Goal: Task Accomplishment & Management: Use online tool/utility

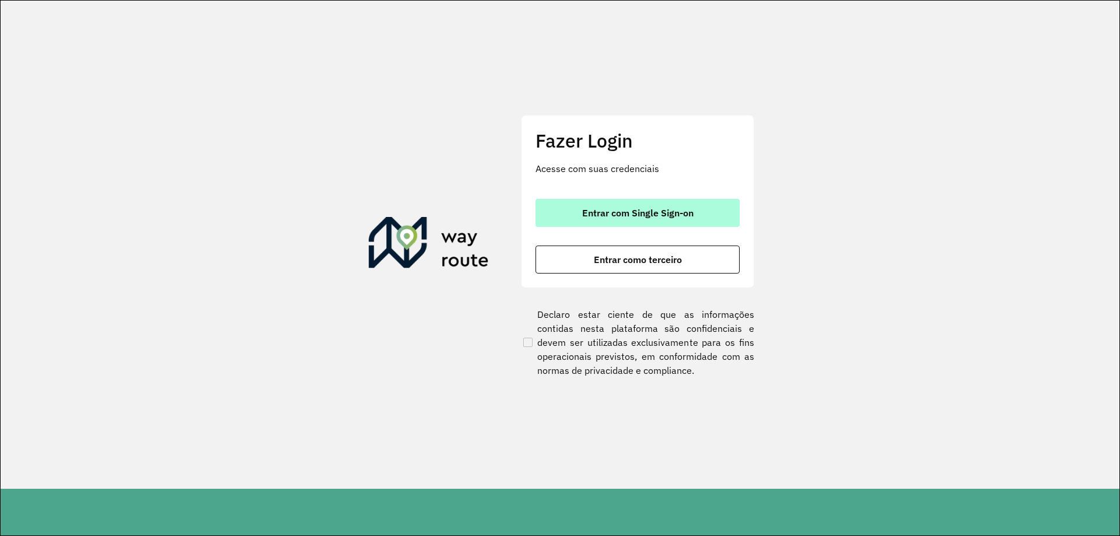
click at [707, 210] on button "Entrar com Single Sign-on" at bounding box center [637, 213] width 204 height 28
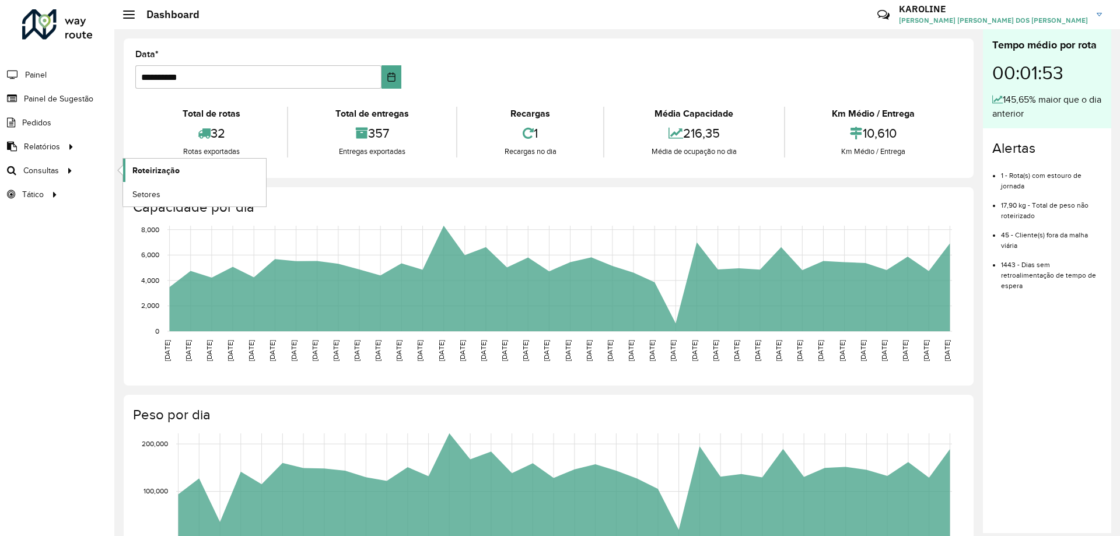
click at [196, 172] on link "Roteirização" at bounding box center [194, 170] width 143 height 23
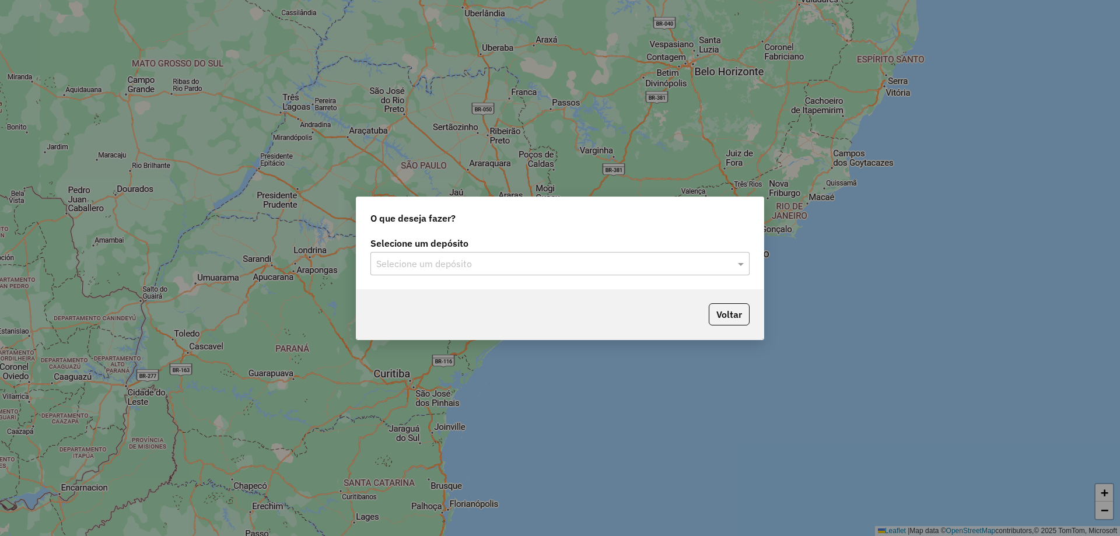
click at [495, 257] on input "text" at bounding box center [548, 264] width 344 height 14
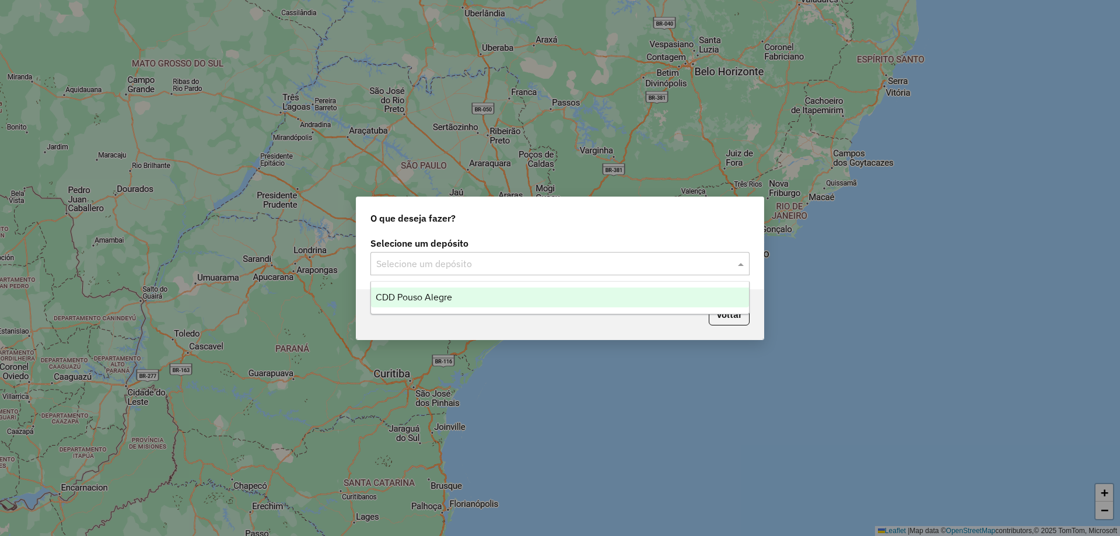
click at [470, 295] on div "CDD Pouso Alegre" at bounding box center [560, 298] width 378 height 20
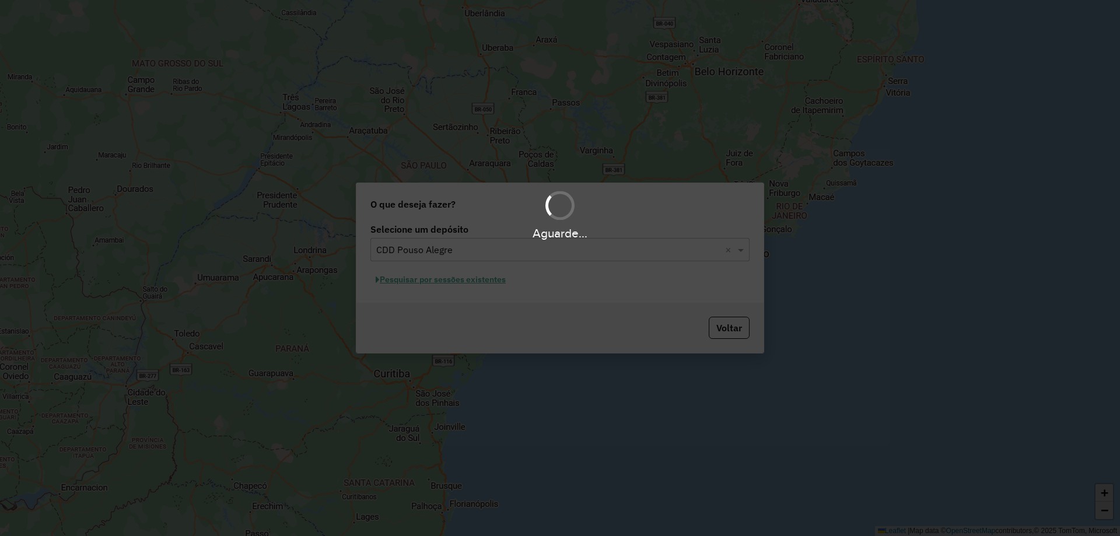
click at [446, 281] on div "Aguarde..." at bounding box center [560, 268] width 1120 height 536
click at [453, 282] on div "Aguarde..." at bounding box center [560, 268] width 1120 height 536
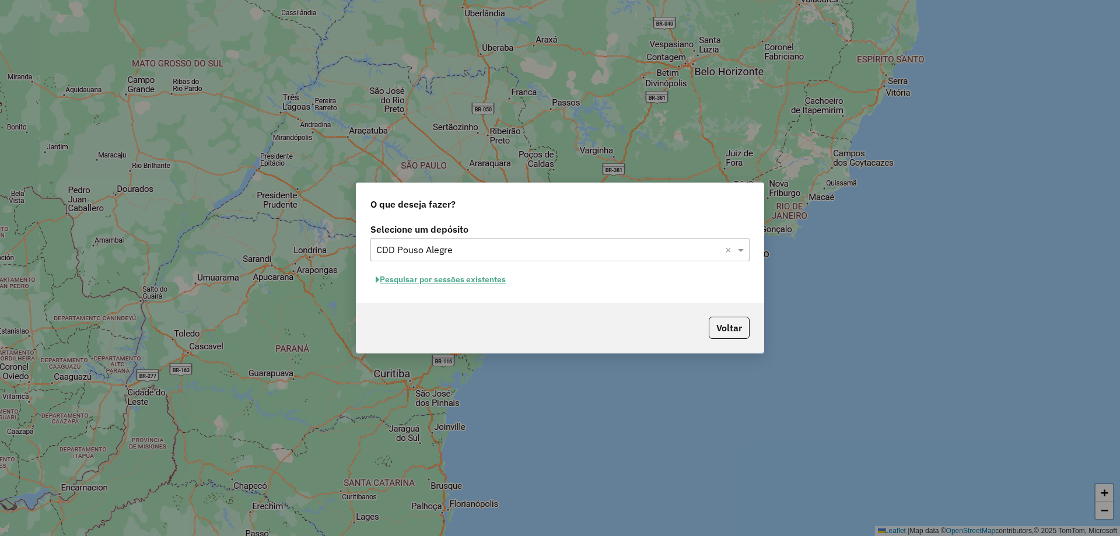
click at [456, 275] on button "Pesquisar por sessões existentes" at bounding box center [440, 280] width 141 height 18
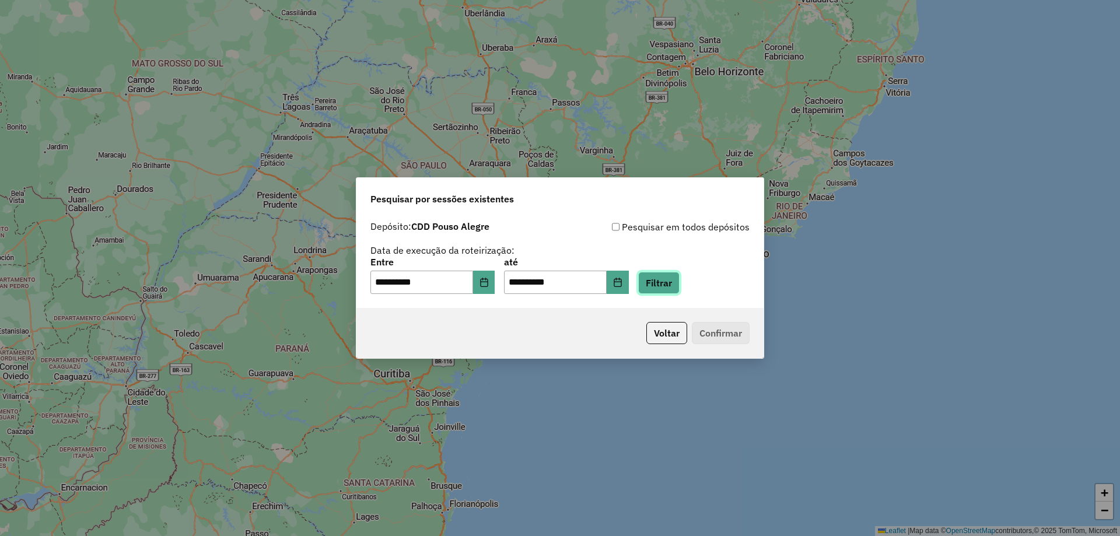
click at [679, 288] on button "Filtrar" at bounding box center [658, 283] width 41 height 22
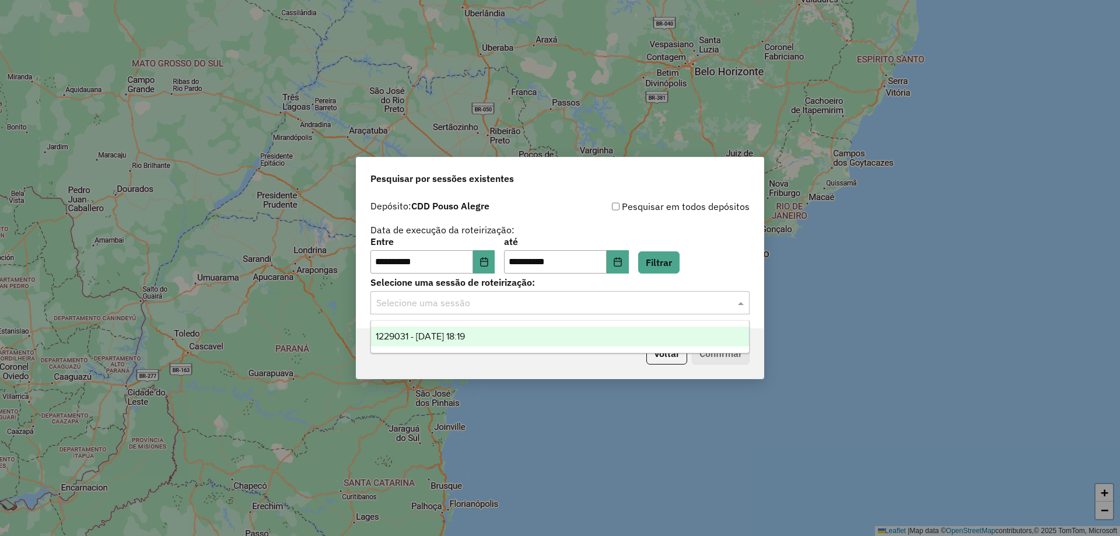
click at [430, 303] on input "text" at bounding box center [548, 303] width 344 height 14
click at [443, 342] on div "1229031 - 13/08/2025 18:19" at bounding box center [560, 337] width 378 height 20
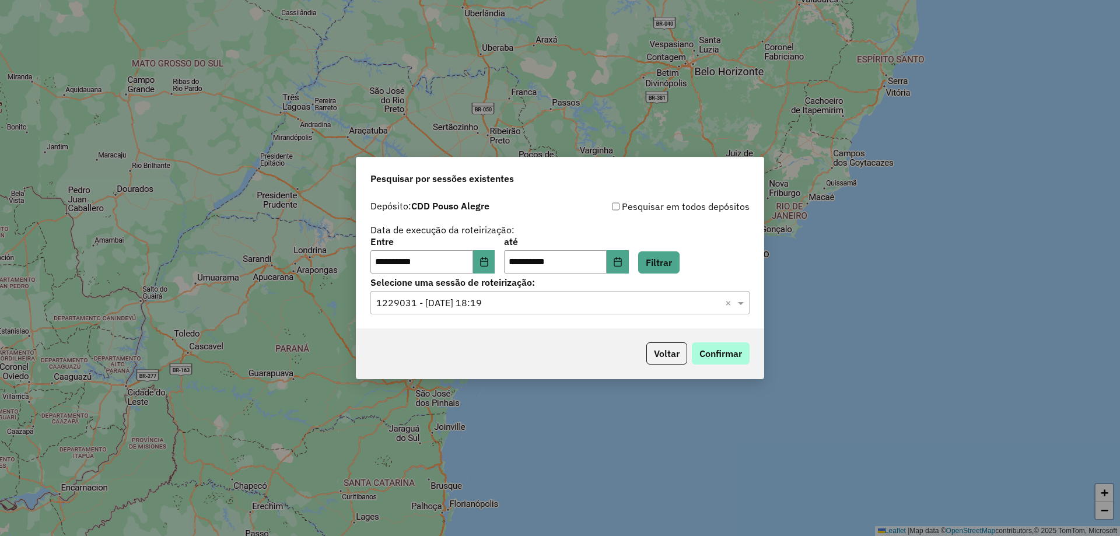
drag, startPoint x: 755, startPoint y: 353, endPoint x: 745, endPoint y: 352, distance: 10.0
click at [752, 353] on div "Voltar Confirmar" at bounding box center [559, 353] width 407 height 50
click at [675, 348] on button "Voltar" at bounding box center [666, 353] width 41 height 22
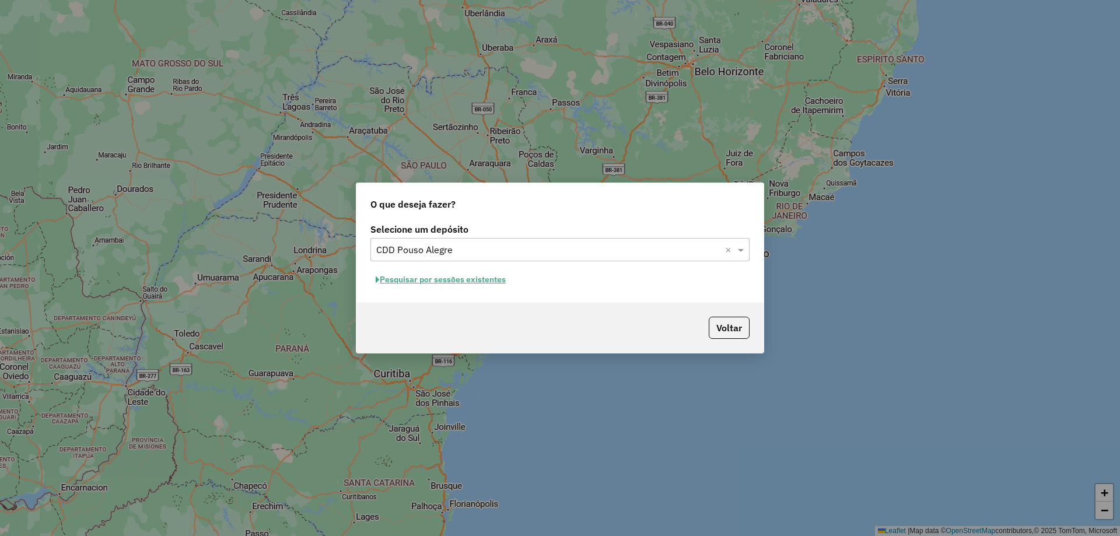
click at [511, 261] on div "Selecione um depósito × CDD Pouso Alegre ×" at bounding box center [559, 249] width 379 height 23
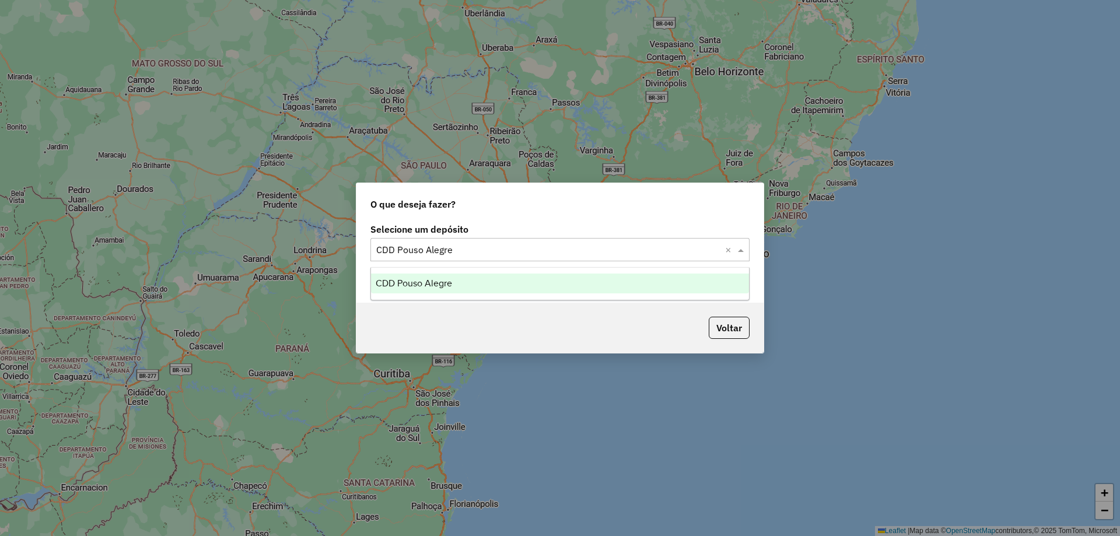
click at [461, 332] on div "Voltar" at bounding box center [559, 328] width 407 height 50
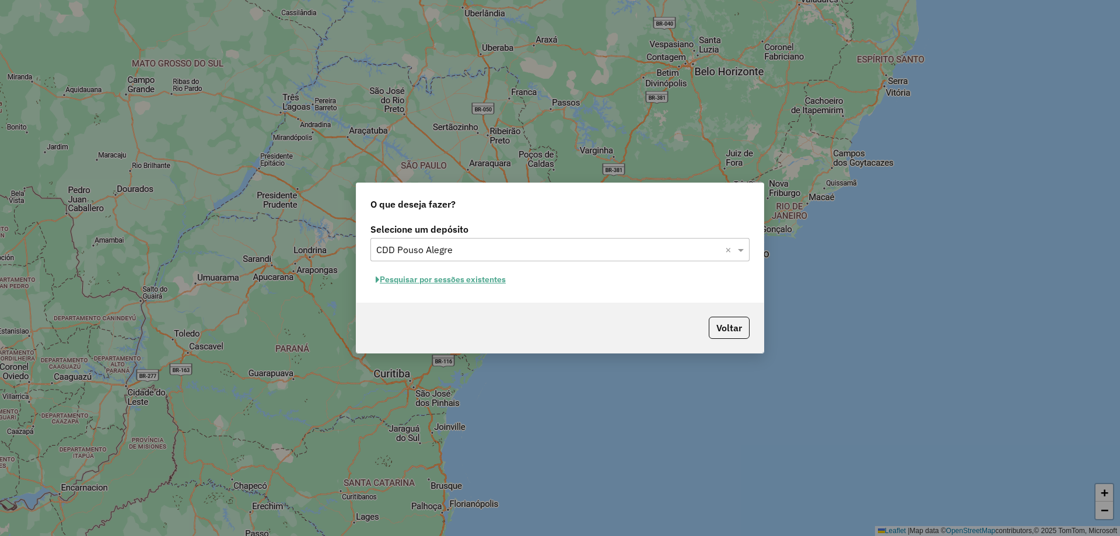
click at [388, 283] on button "Pesquisar por sessões existentes" at bounding box center [440, 280] width 141 height 18
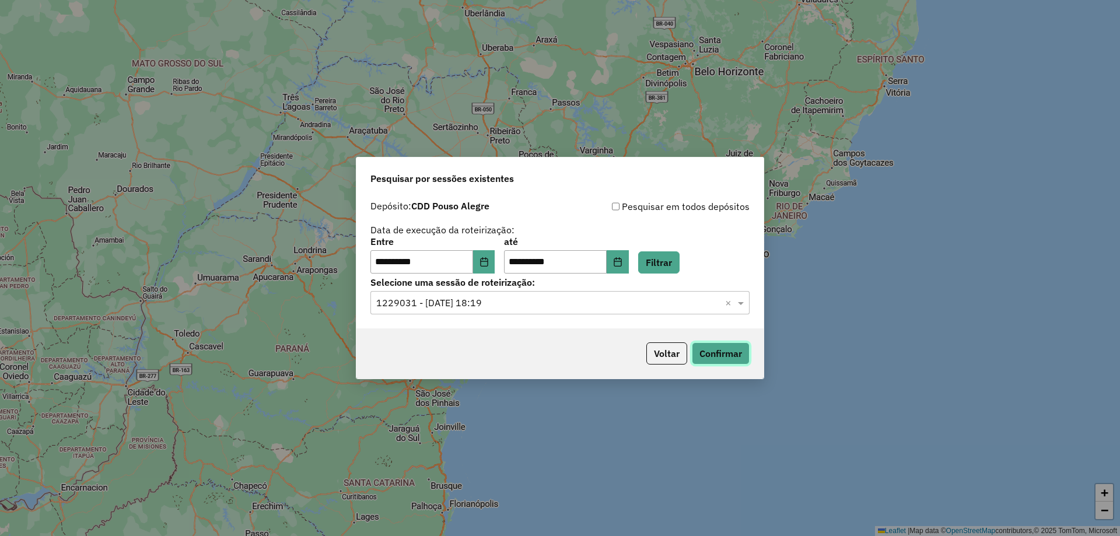
click at [724, 356] on button "Confirmar" at bounding box center [721, 353] width 58 height 22
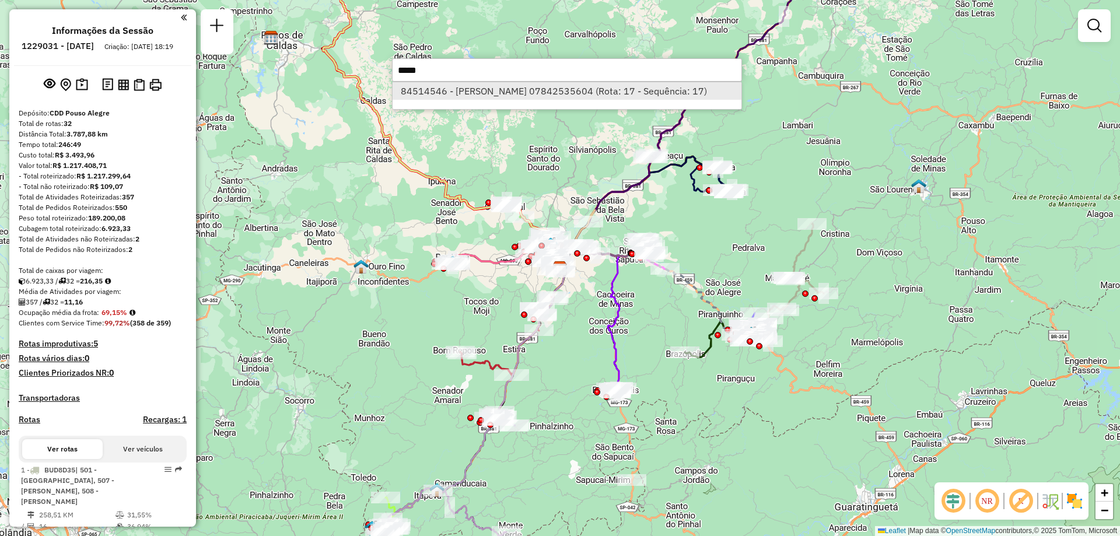
type input "*****"
click at [491, 90] on li "84514546 - DIEGO RENATO PEREIRA 07842535604 (Rota: 17 - Sequência: 17)" at bounding box center [567, 90] width 349 height 17
select select "**********"
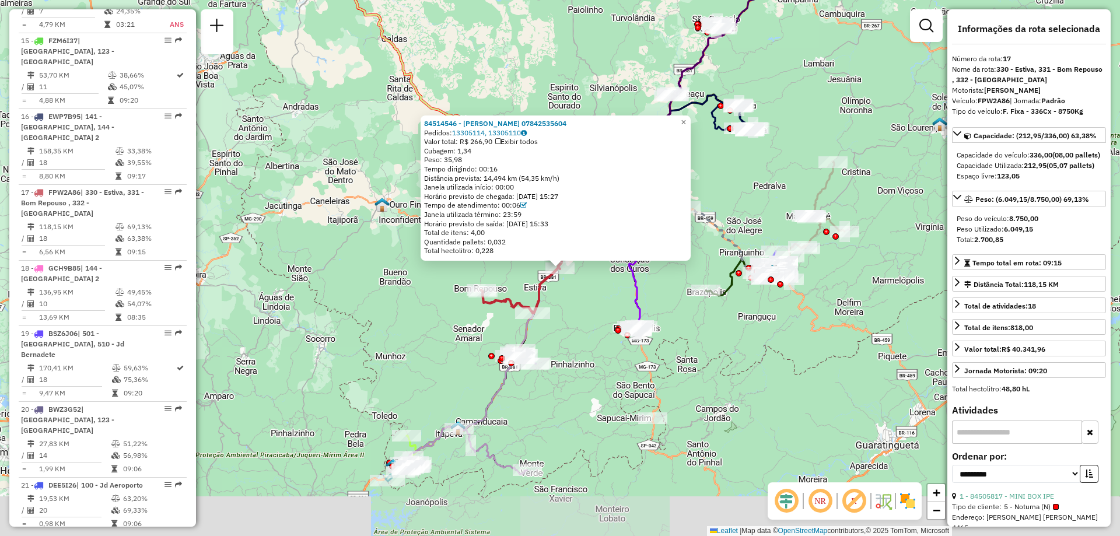
scroll to position [1540, 0]
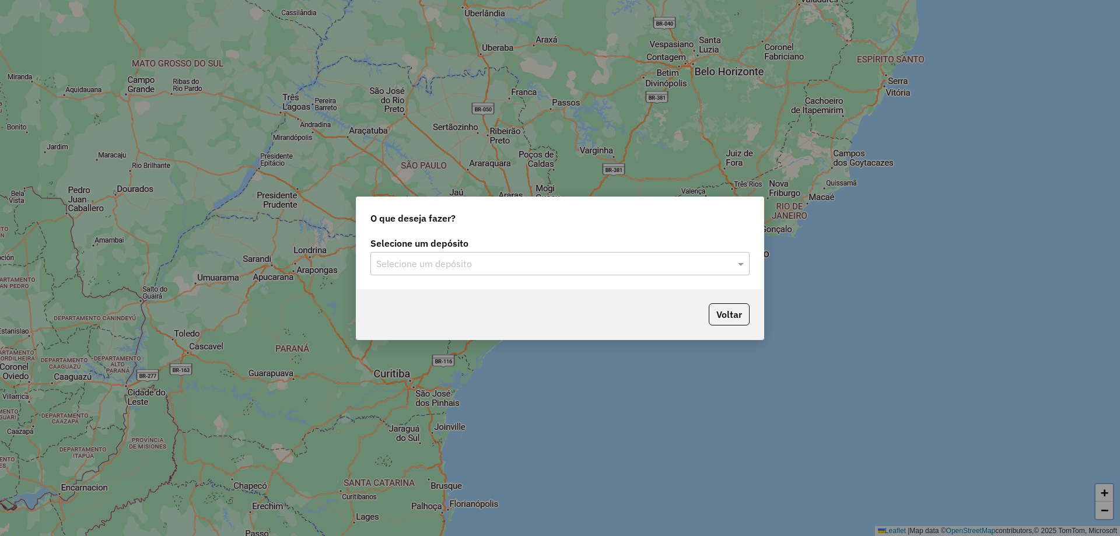
click at [395, 258] on input "text" at bounding box center [548, 264] width 344 height 14
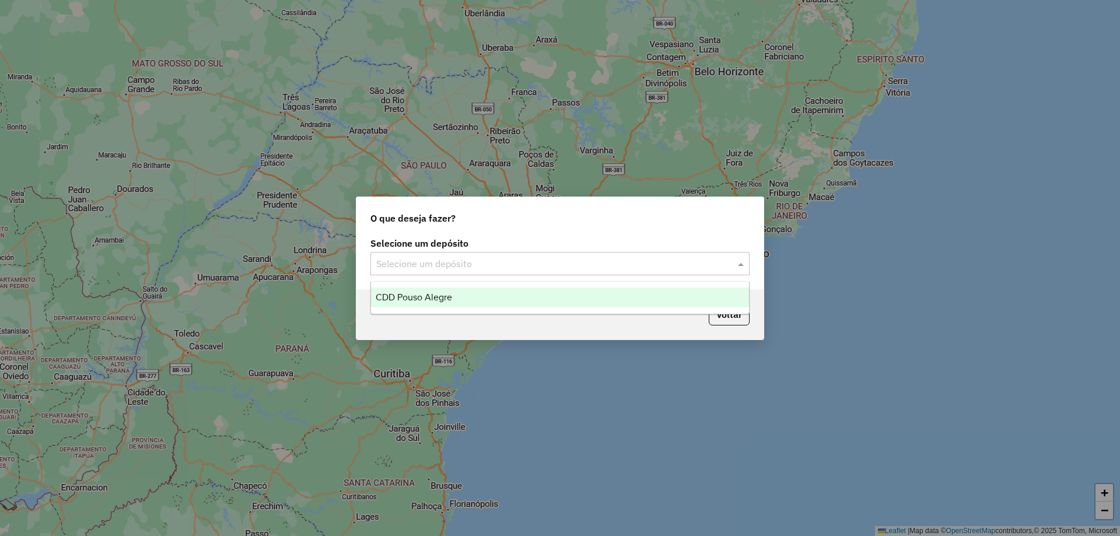
click at [457, 300] on div "CDD Pouso Alegre" at bounding box center [560, 298] width 378 height 20
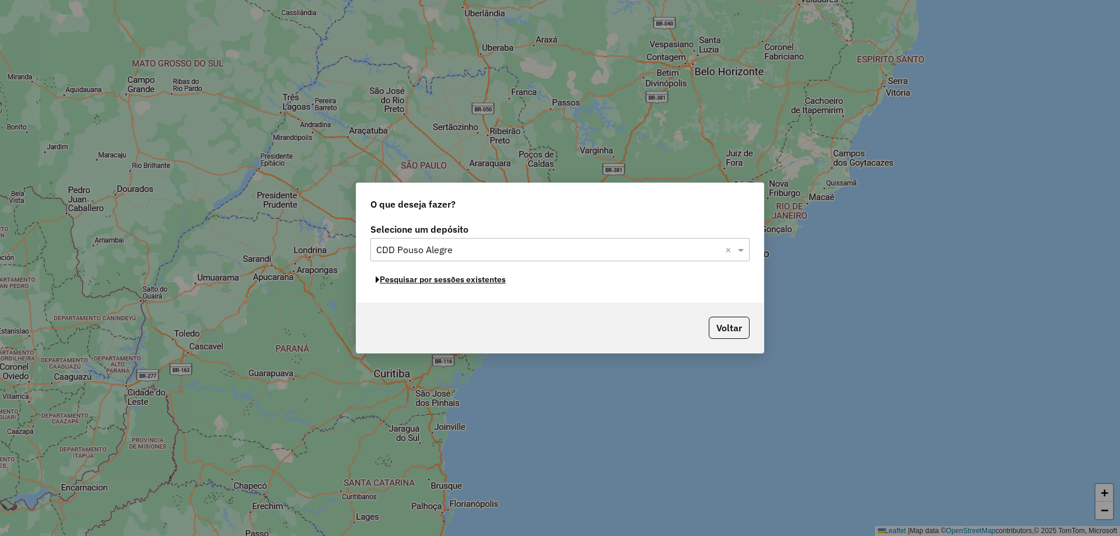
click at [484, 281] on button "Pesquisar por sessões existentes" at bounding box center [440, 280] width 141 height 18
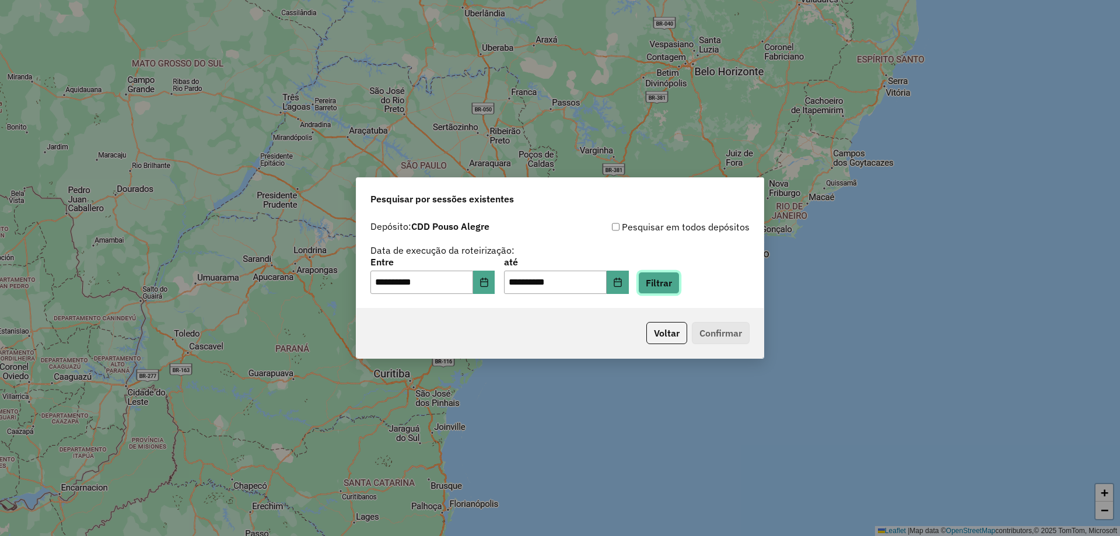
click at [678, 288] on button "Filtrar" at bounding box center [658, 283] width 41 height 22
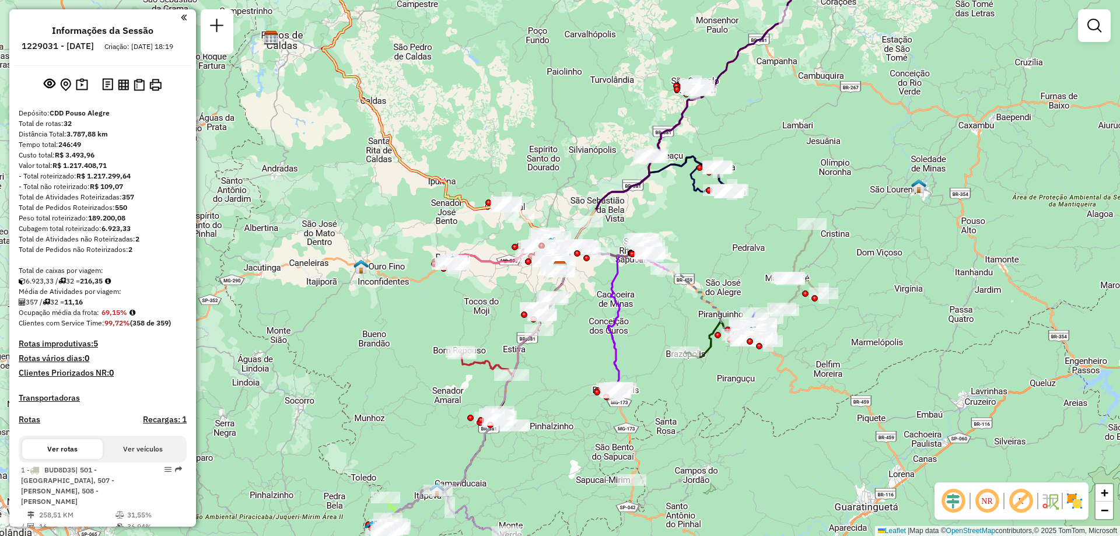
click at [334, 296] on div "Janela de atendimento Grade de atendimento Capacidade Transportadoras Veículos …" at bounding box center [560, 268] width 1120 height 536
type input "*****"
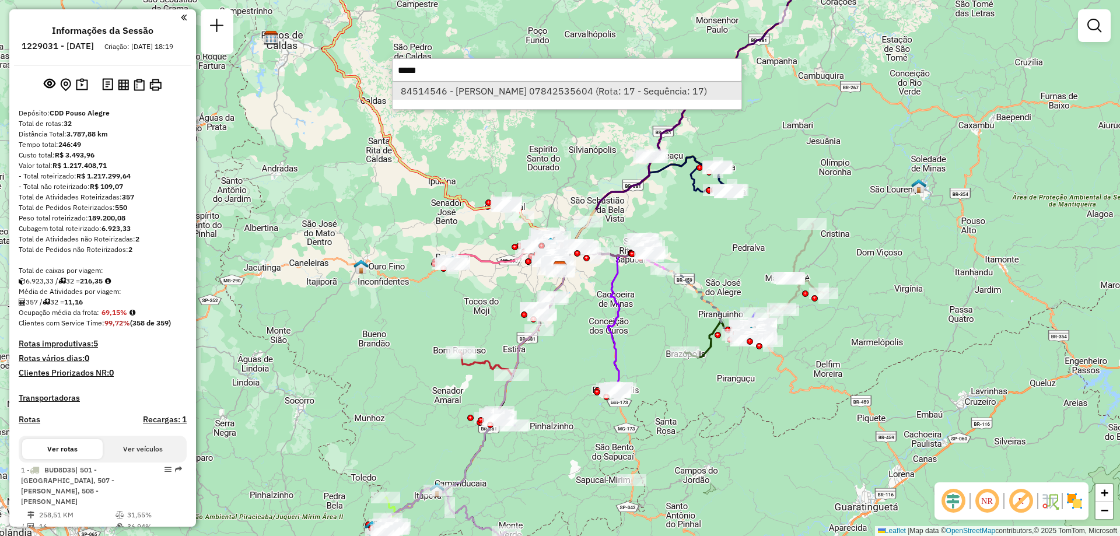
click at [526, 96] on li "84514546 - DIEGO RENATO PEREIRA 07842535604 (Rota: 17 - Sequência: 17)" at bounding box center [567, 90] width 349 height 17
select select "**********"
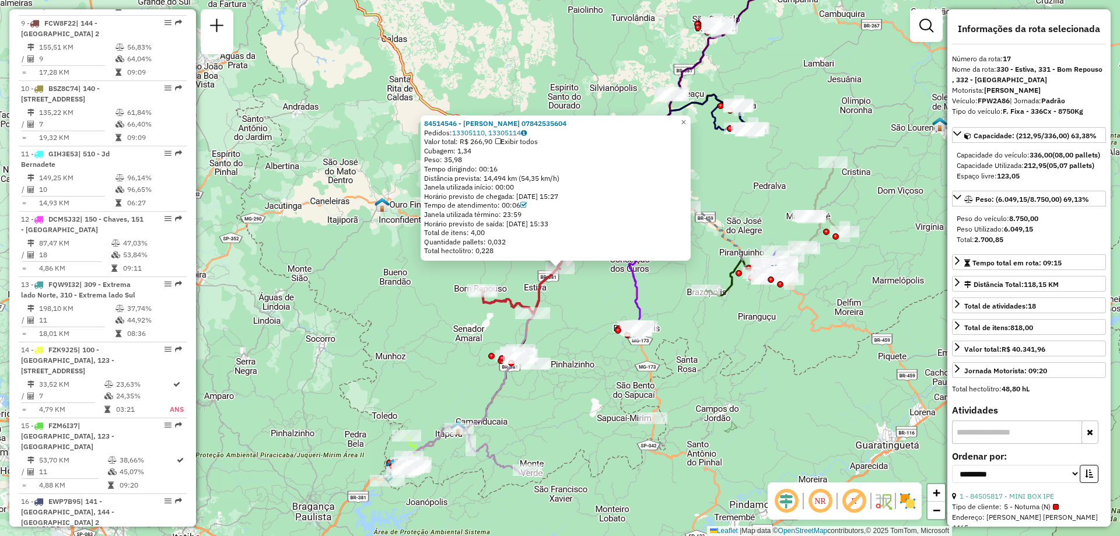
scroll to position [1540, 0]
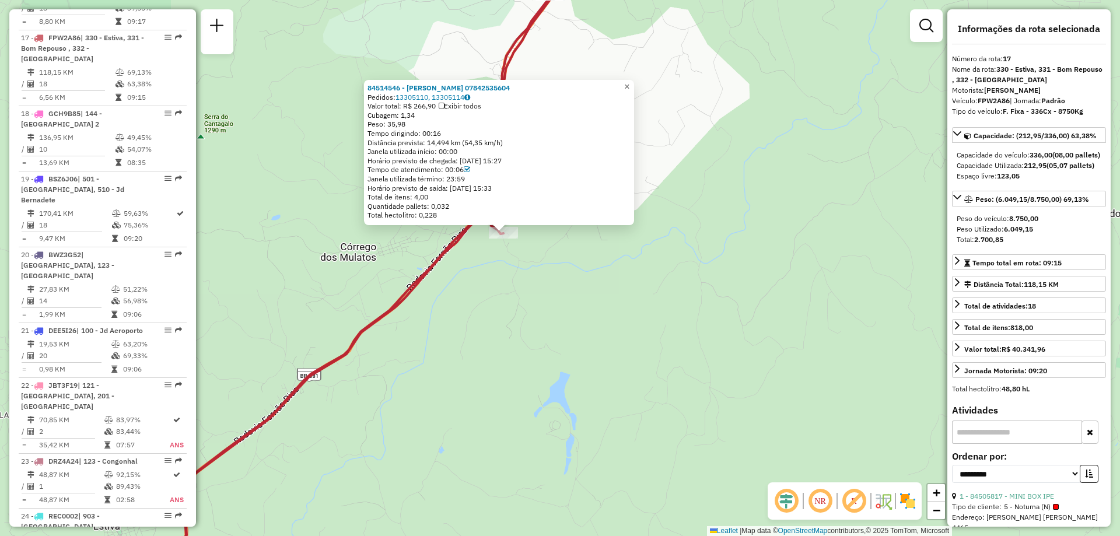
click at [629, 82] on span "×" at bounding box center [626, 87] width 5 height 10
